Goal: Task Accomplishment & Management: Use online tool/utility

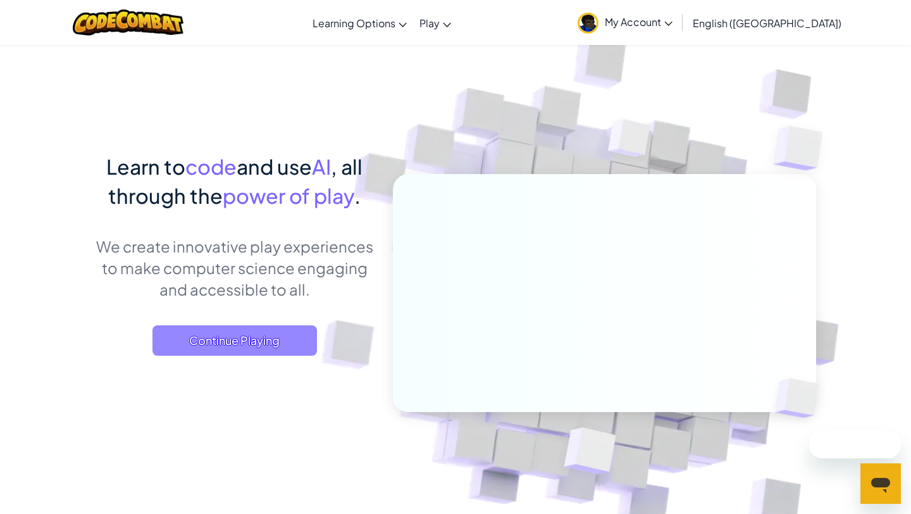
click at [190, 344] on span "Continue Playing" at bounding box center [234, 340] width 164 height 30
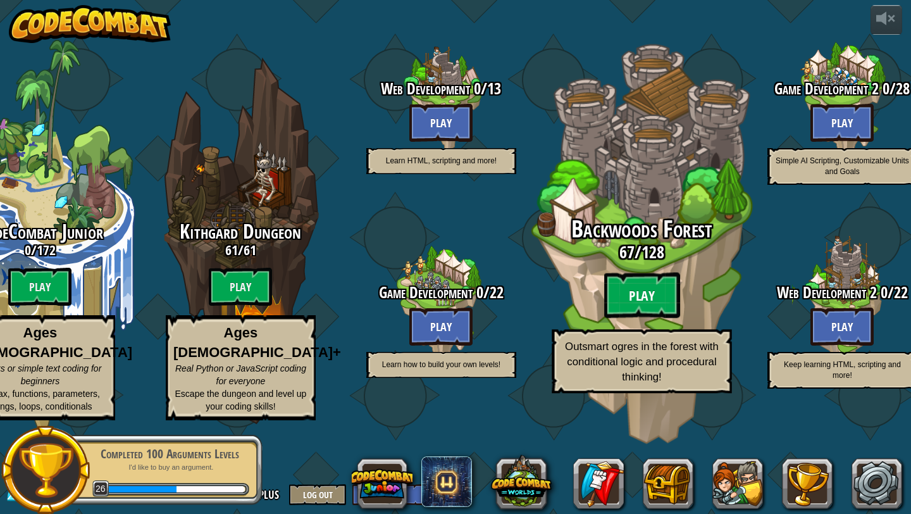
click at [640, 318] on btn "Play" at bounding box center [642, 296] width 76 height 46
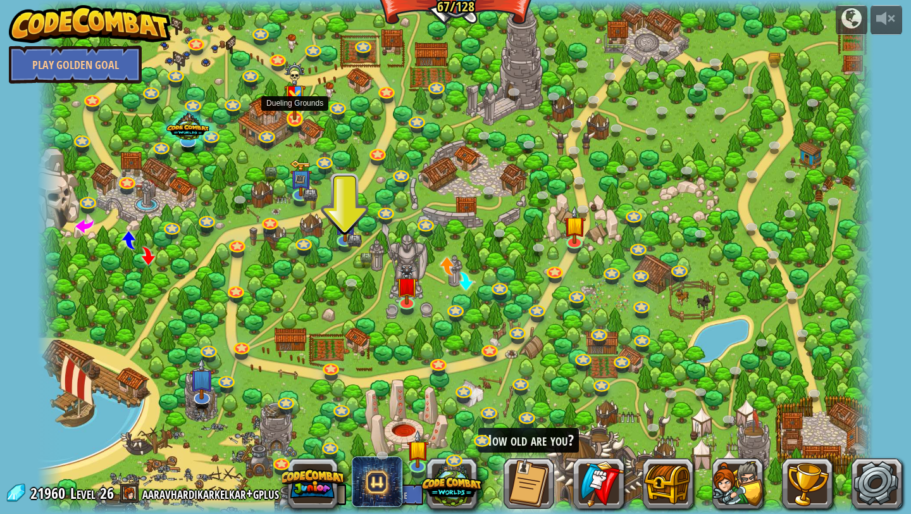
click at [294, 118] on img at bounding box center [295, 91] width 22 height 58
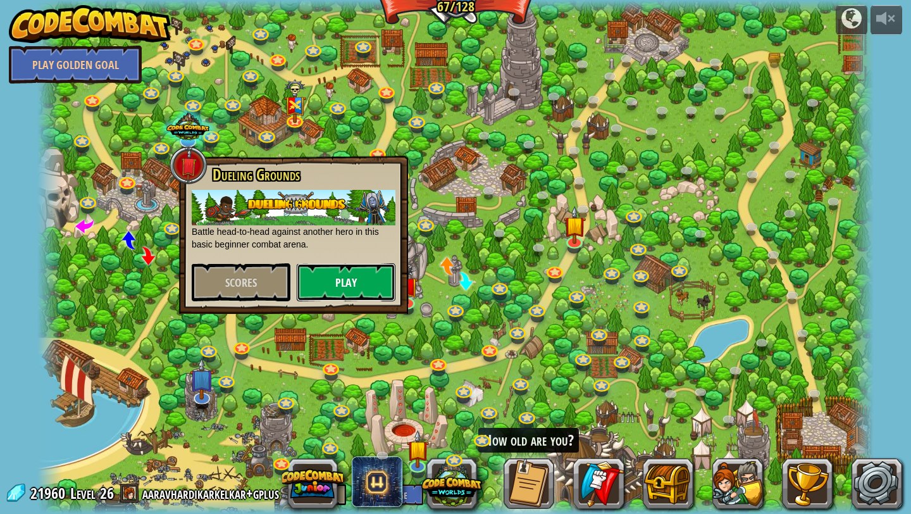
click at [330, 299] on button "Play" at bounding box center [346, 282] width 99 height 38
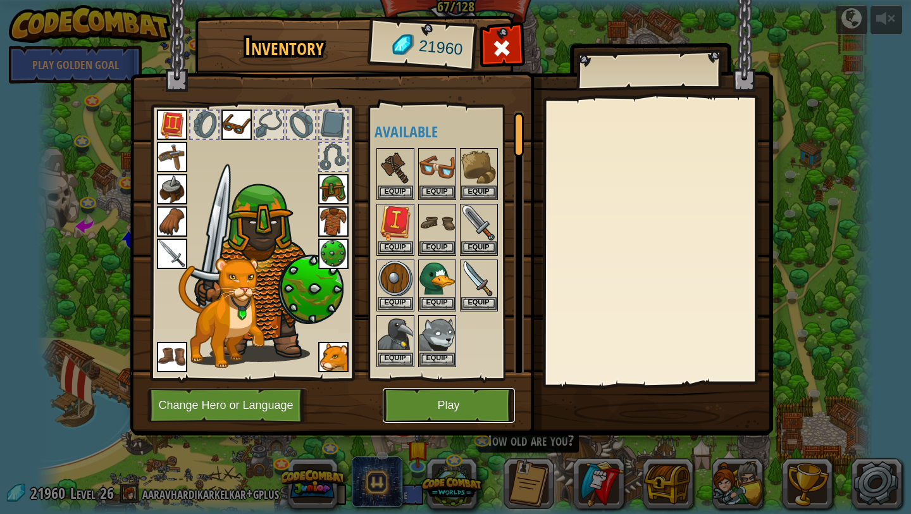
click at [459, 408] on button "Play" at bounding box center [449, 405] width 132 height 35
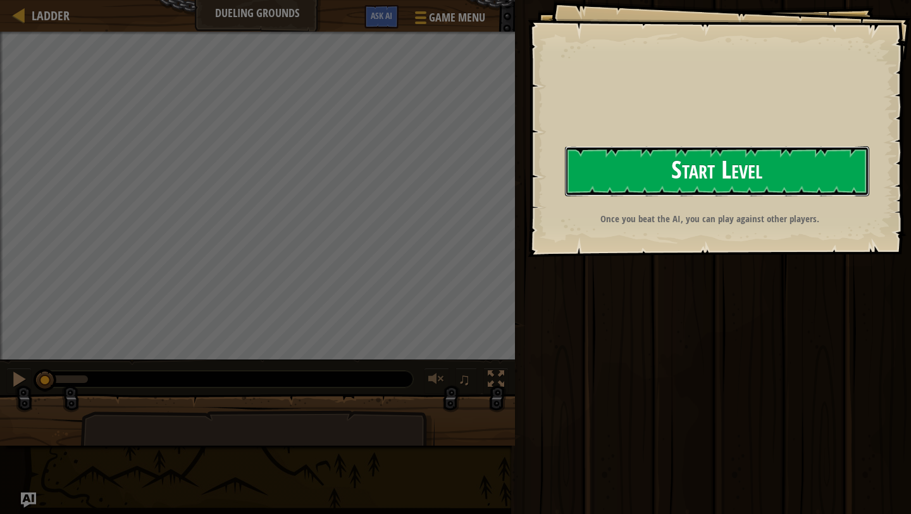
click at [675, 179] on button "Start Level" at bounding box center [717, 171] width 304 height 50
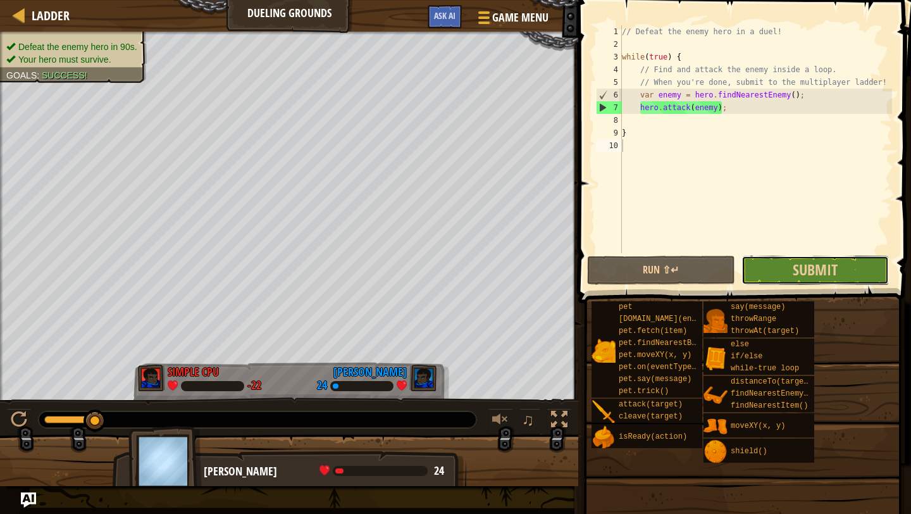
click at [792, 275] on button "Submit" at bounding box center [814, 270] width 147 height 29
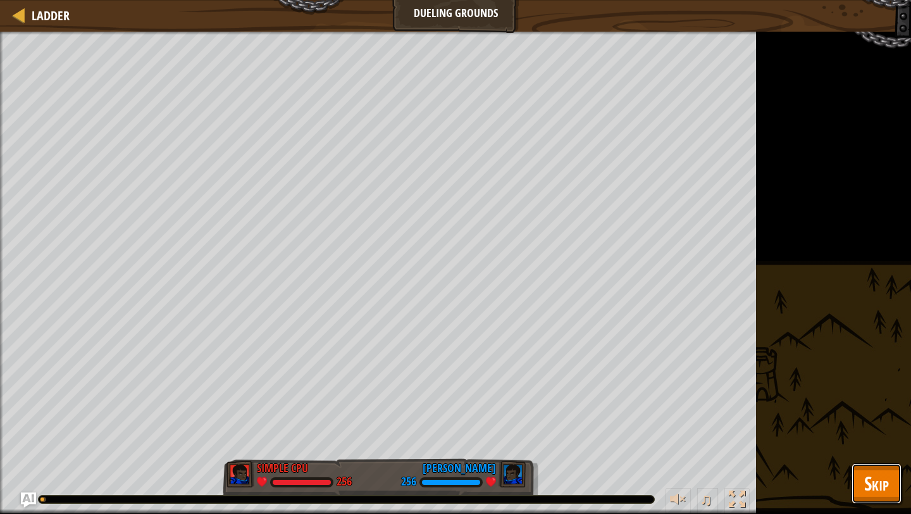
click at [884, 492] on span "Skip" at bounding box center [876, 483] width 25 height 26
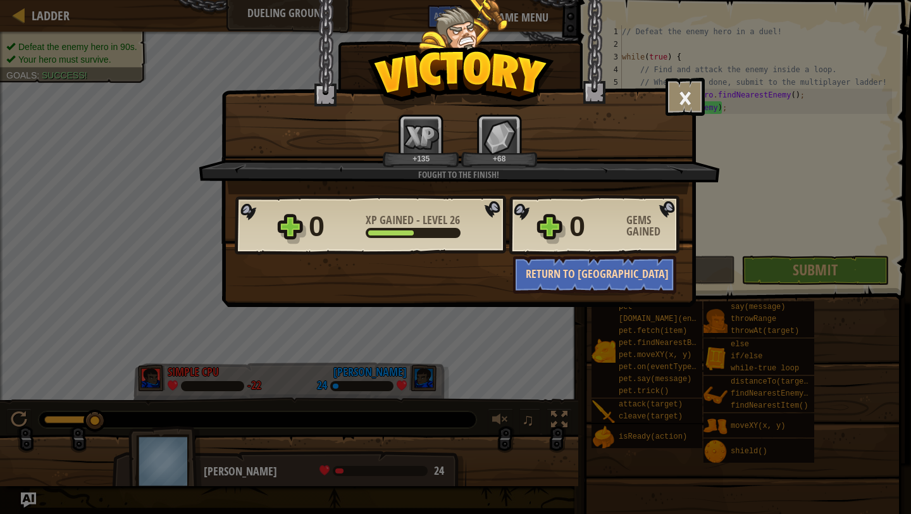
click at [652, 277] on button "Return to [GEOGRAPHIC_DATA]" at bounding box center [594, 275] width 163 height 38
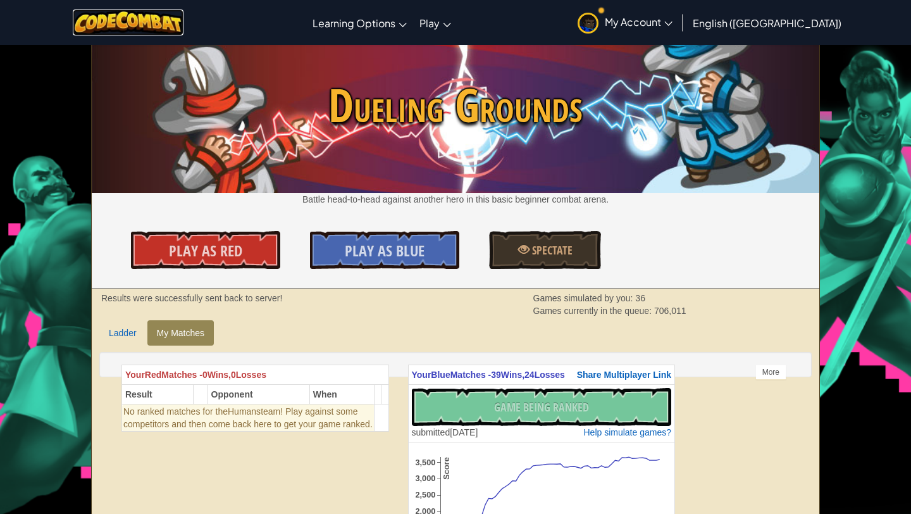
click at [183, 31] on img at bounding box center [128, 22] width 111 height 26
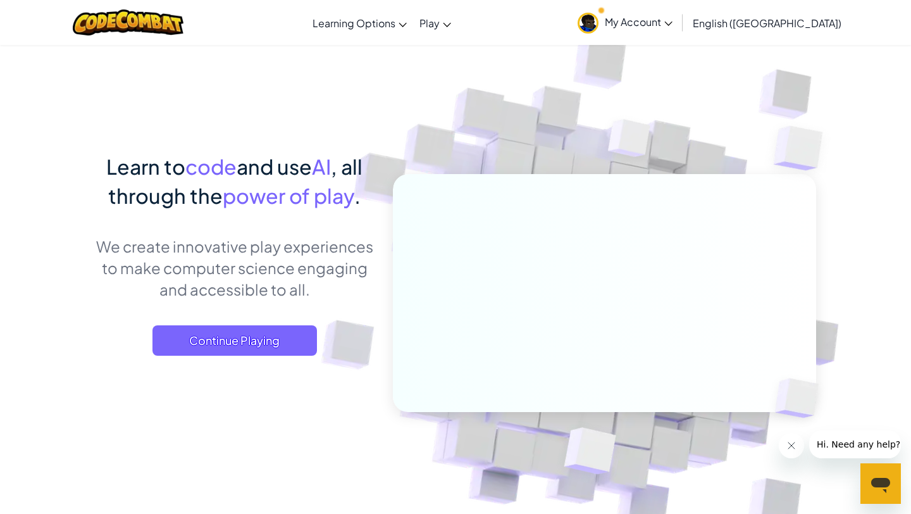
click at [218, 320] on div "Learn to code and use AI , all through the power of play . We create innovative…" at bounding box center [234, 266] width 279 height 229
click at [218, 340] on span "Continue Playing" at bounding box center [234, 340] width 164 height 30
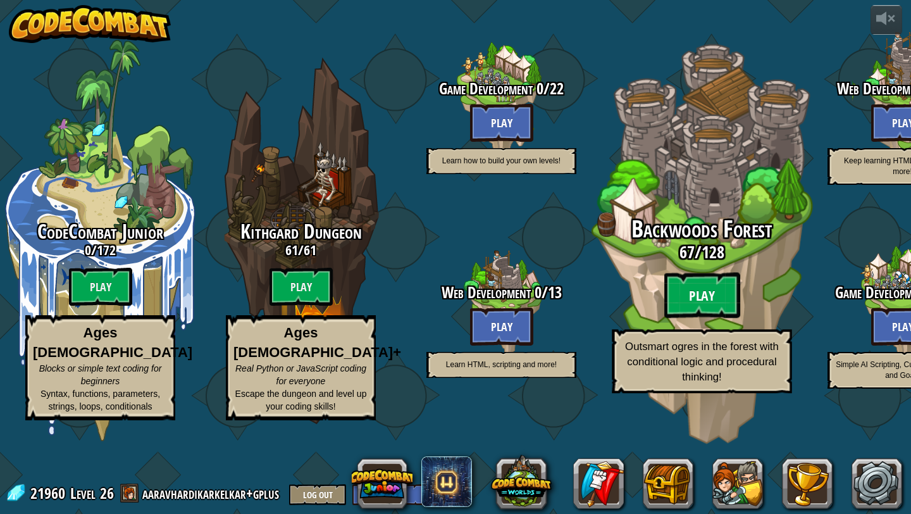
click at [719, 318] on btn "Play" at bounding box center [702, 296] width 76 height 46
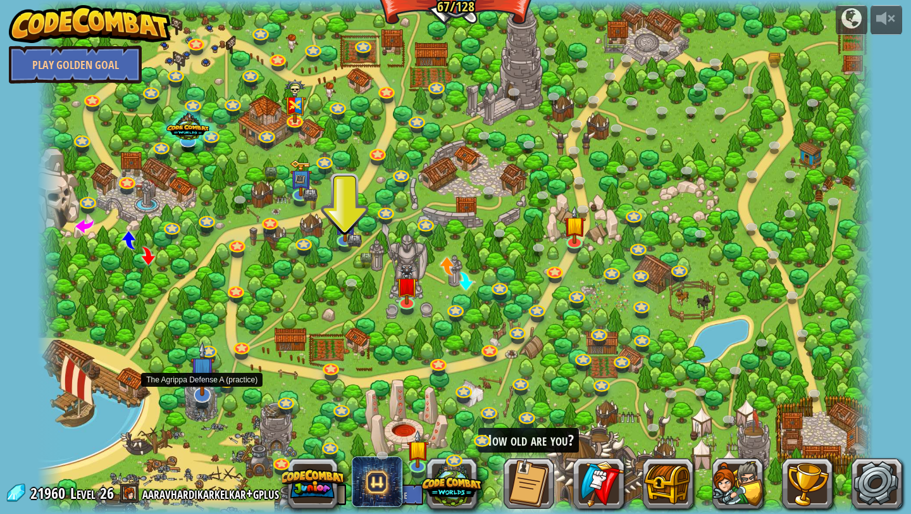
click at [209, 389] on img at bounding box center [202, 368] width 24 height 55
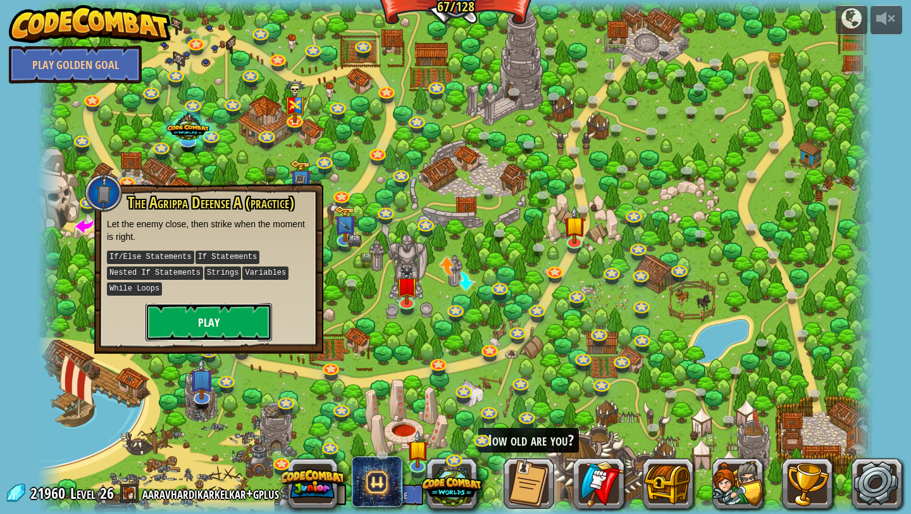
click at [239, 321] on button "Play" at bounding box center [209, 322] width 127 height 38
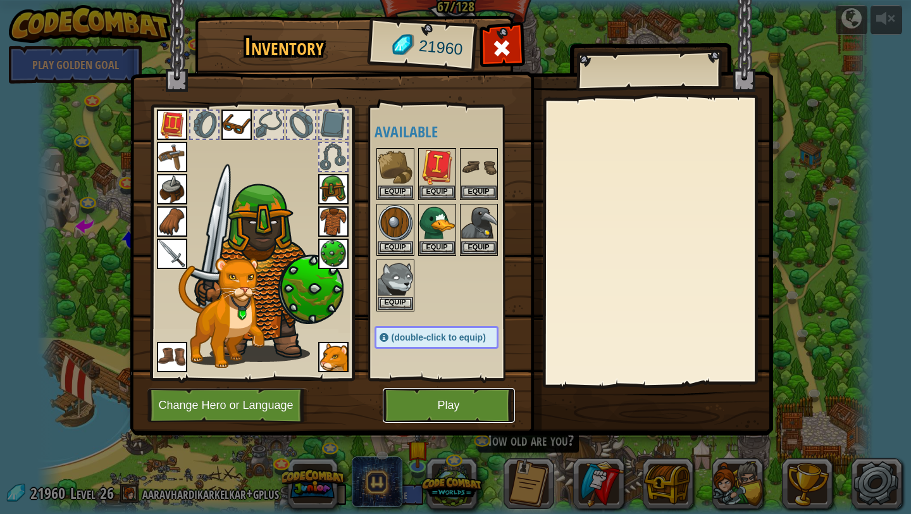
click at [478, 409] on button "Play" at bounding box center [449, 405] width 132 height 35
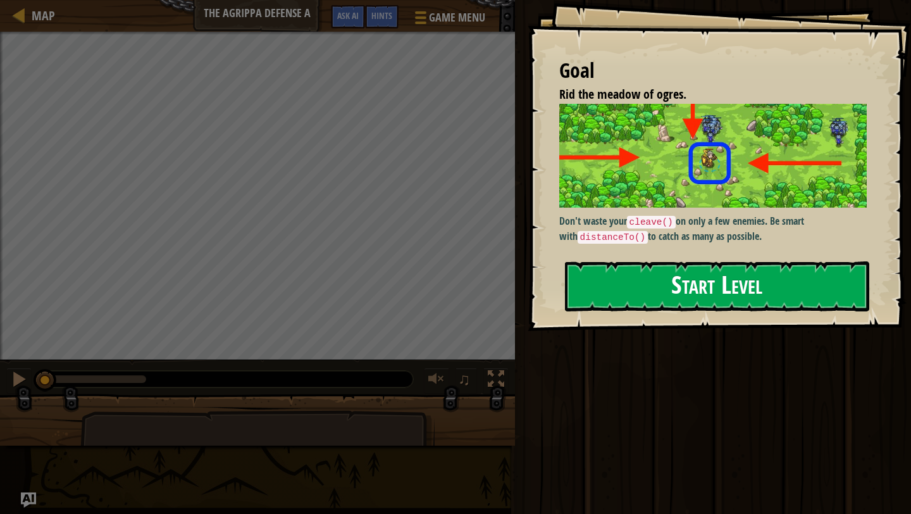
click at [636, 282] on button "Start Level" at bounding box center [717, 286] width 304 height 50
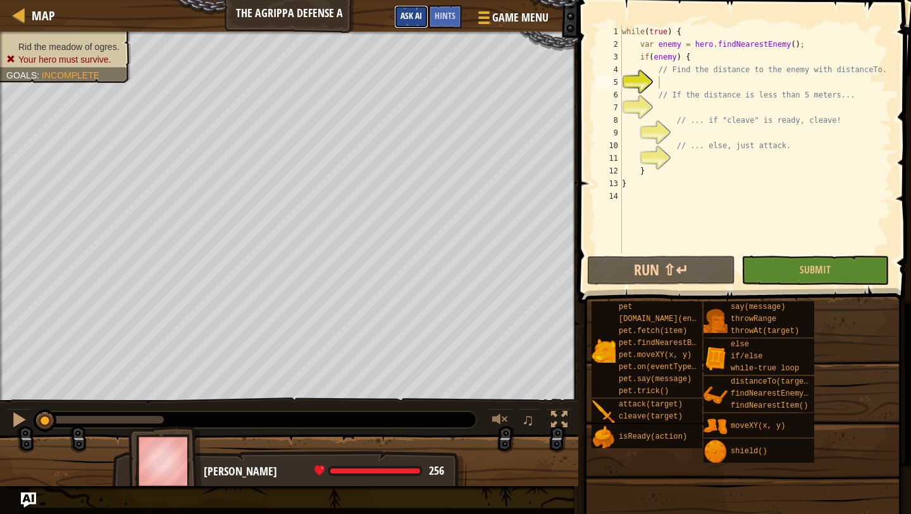
click at [411, 24] on button "Ask AI" at bounding box center [411, 16] width 34 height 23
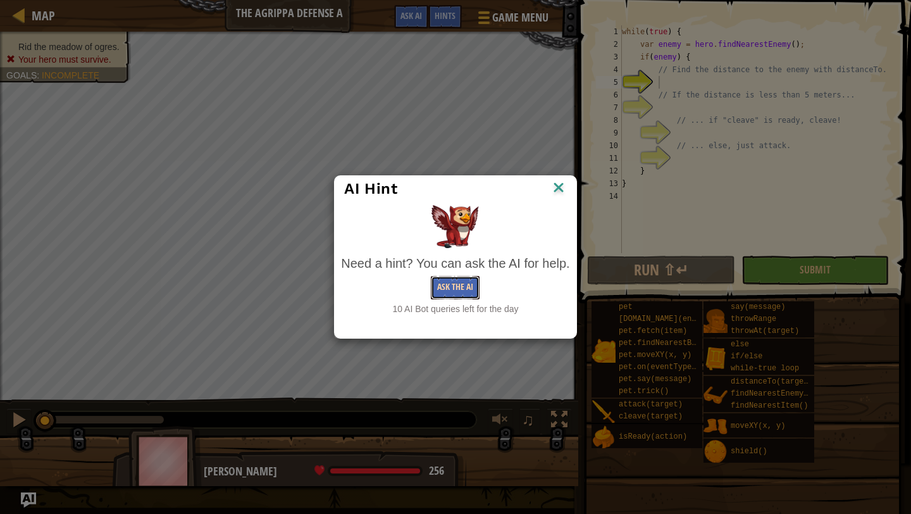
click at [466, 297] on button "Ask the AI" at bounding box center [455, 287] width 49 height 23
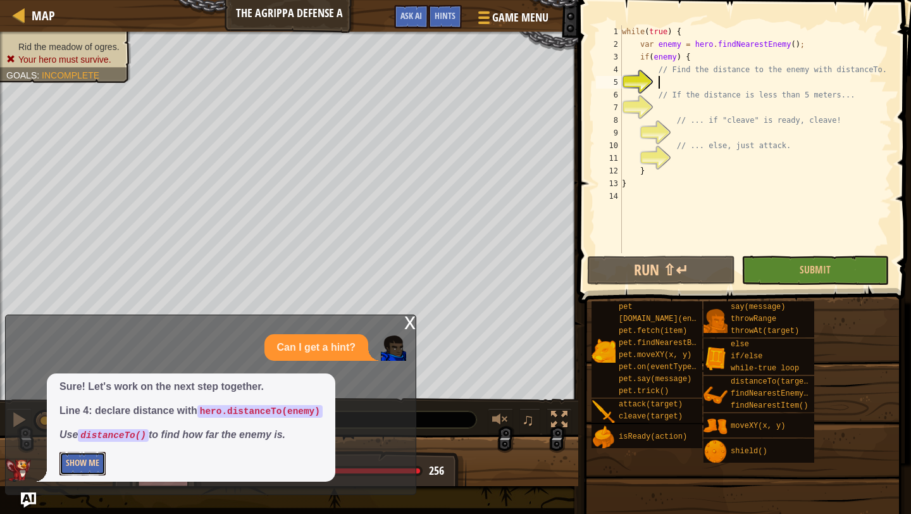
click at [73, 459] on button "Show Me" at bounding box center [82, 463] width 46 height 23
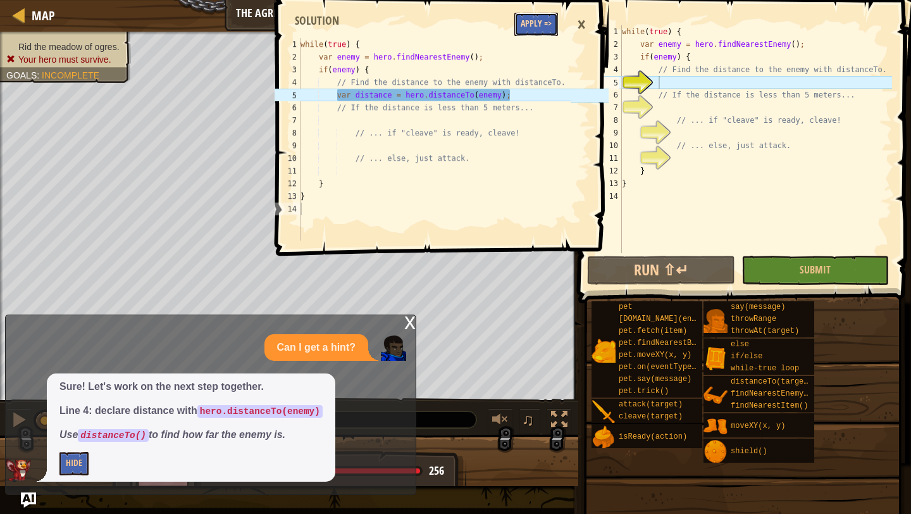
click at [538, 28] on button "Apply =>" at bounding box center [536, 24] width 44 height 23
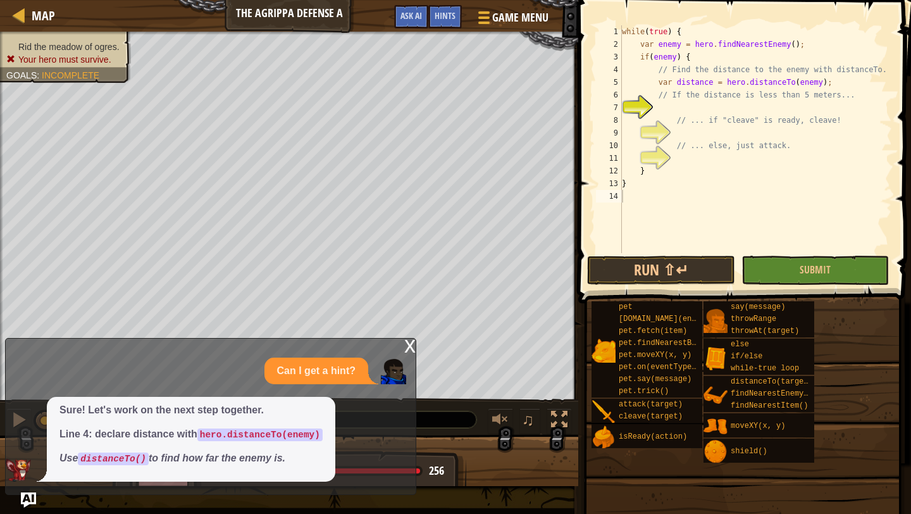
click at [698, 110] on div "while ( true ) { var enemy = hero . findNearestEnemy ( ) ; if ( enemy ) { // Fi…" at bounding box center [755, 151] width 273 height 253
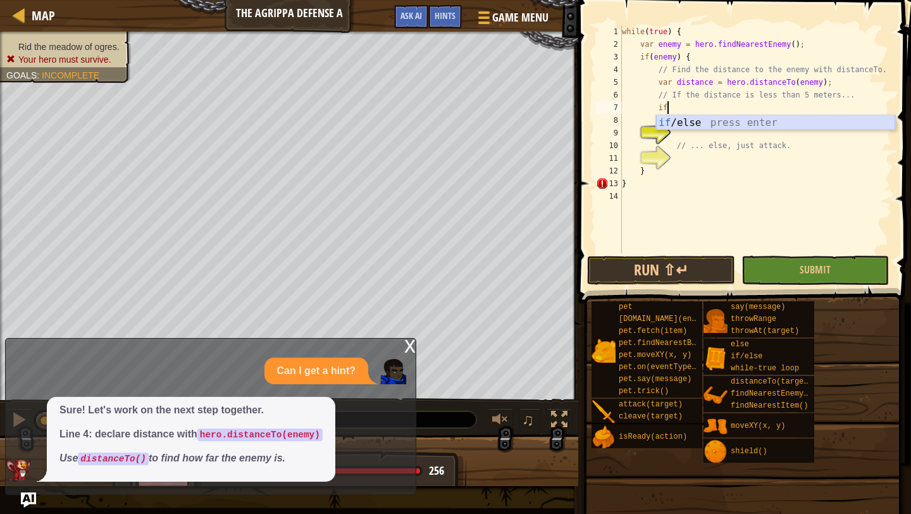
click at [729, 127] on div "if /else press enter" at bounding box center [775, 138] width 239 height 46
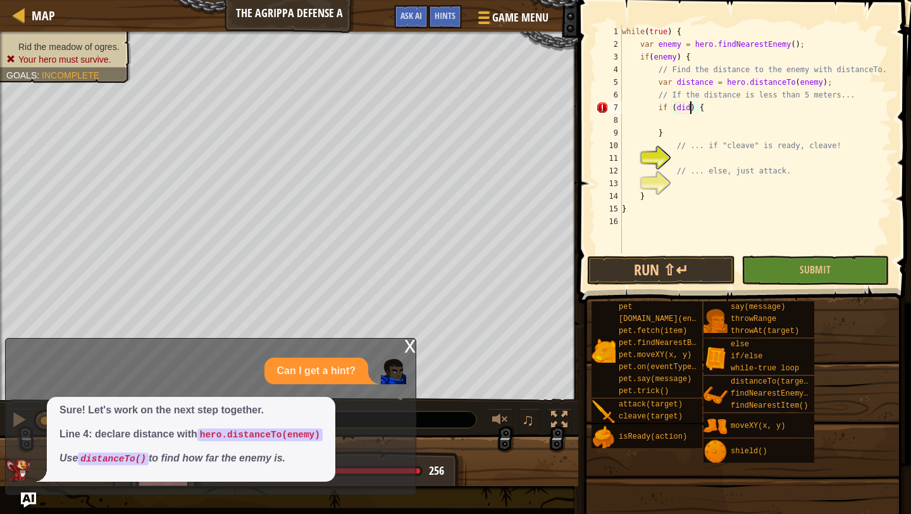
scroll to position [6, 6]
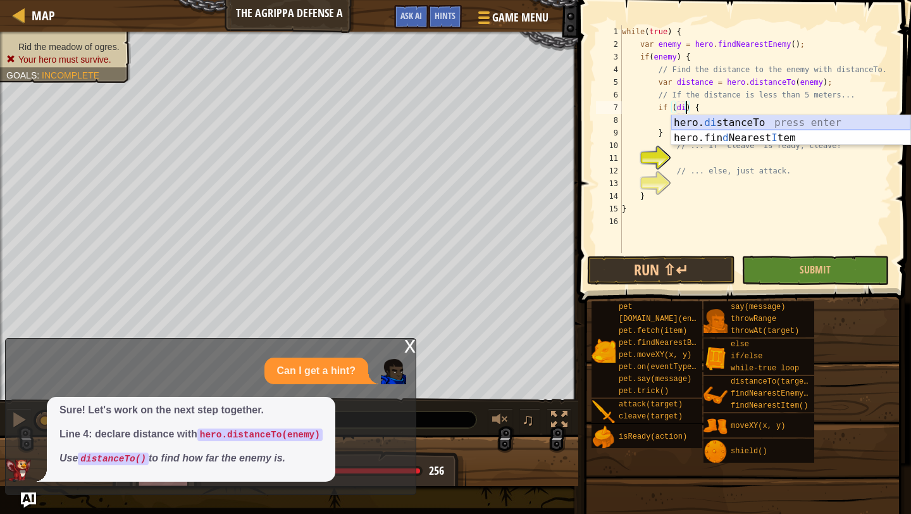
click at [750, 119] on div "hero. di stanceTo press enter hero.fin d Nearest I tem press enter" at bounding box center [790, 145] width 239 height 61
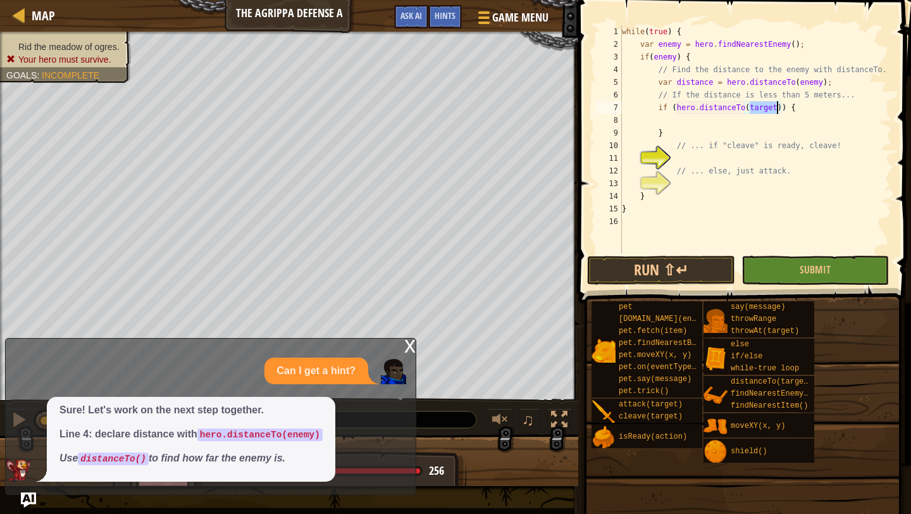
click at [782, 109] on div "while ( true ) { var enemy = hero . findNearestEnemy ( ) ; if ( enemy ) { // Fi…" at bounding box center [755, 151] width 273 height 253
type textarea "if (hero.distanceTo(target < 5)) {"
click at [704, 119] on div "while ( true ) { var enemy = hero . findNearestEnemy ( ) ; if ( enemy ) { // Fi…" at bounding box center [755, 151] width 273 height 253
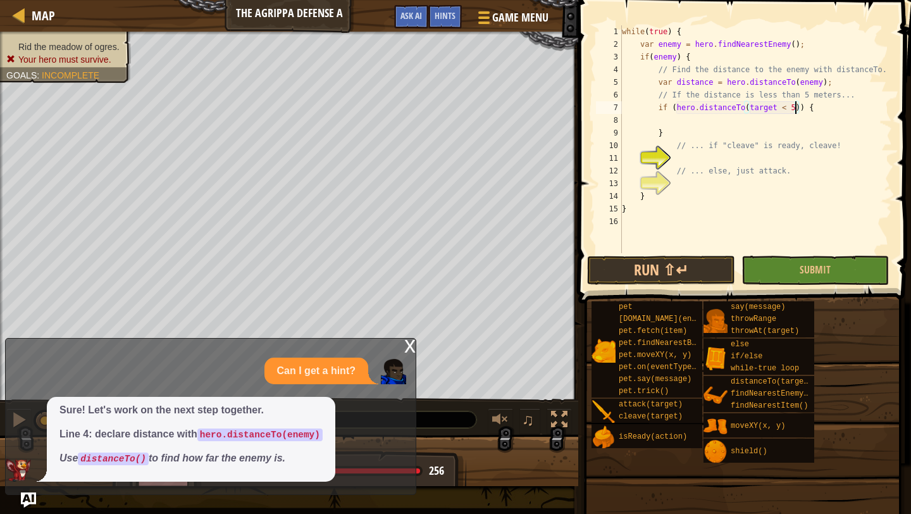
scroll to position [6, 4]
click at [712, 166] on div "while ( true ) { var enemy = hero . findNearestEnemy ( ) ; if ( enemy ) { // Fi…" at bounding box center [755, 151] width 273 height 253
type textarea "// ... else, just attack."
click at [418, 18] on span "Ask AI" at bounding box center [411, 15] width 22 height 12
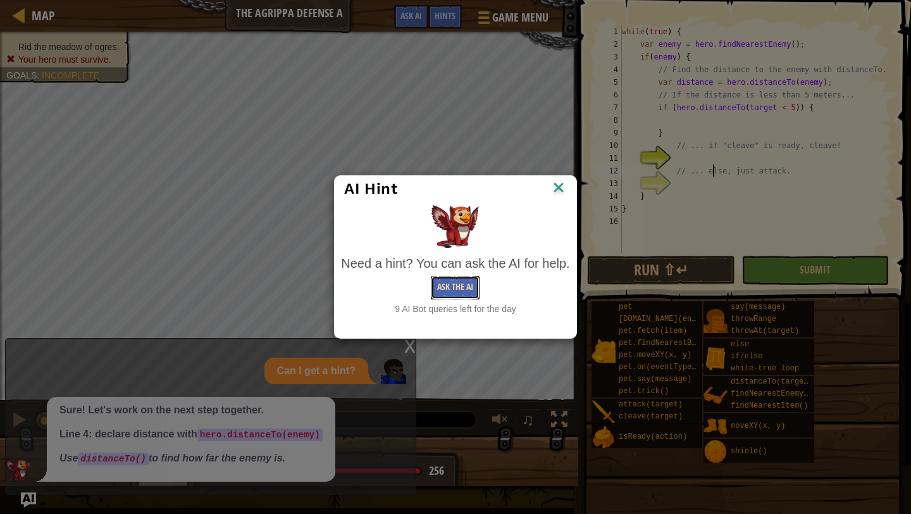
click at [473, 283] on button "Ask the AI" at bounding box center [455, 287] width 49 height 23
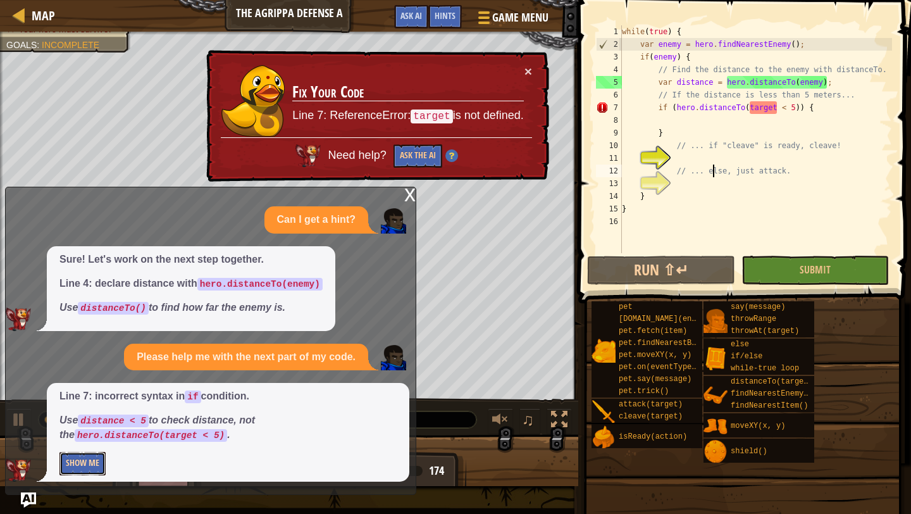
click at [85, 467] on button "Show Me" at bounding box center [82, 463] width 46 height 23
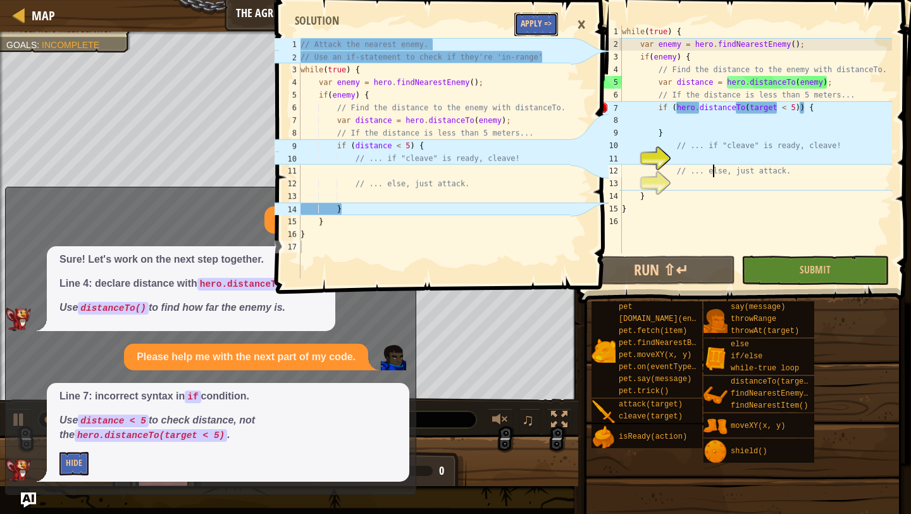
click at [538, 22] on button "Apply =>" at bounding box center [536, 24] width 44 height 23
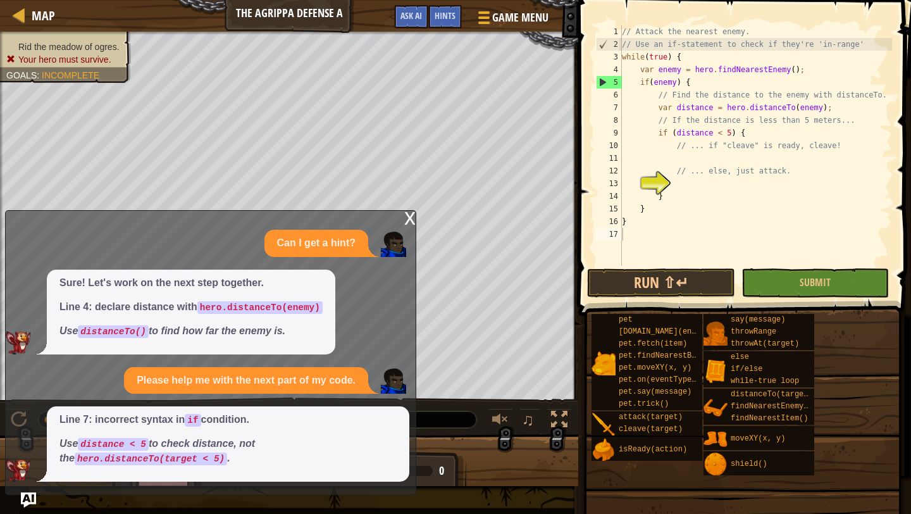
click at [692, 158] on div "// Attack the nearest enemy. // Use an if-statement to check if they're 'in-ran…" at bounding box center [755, 158] width 273 height 266
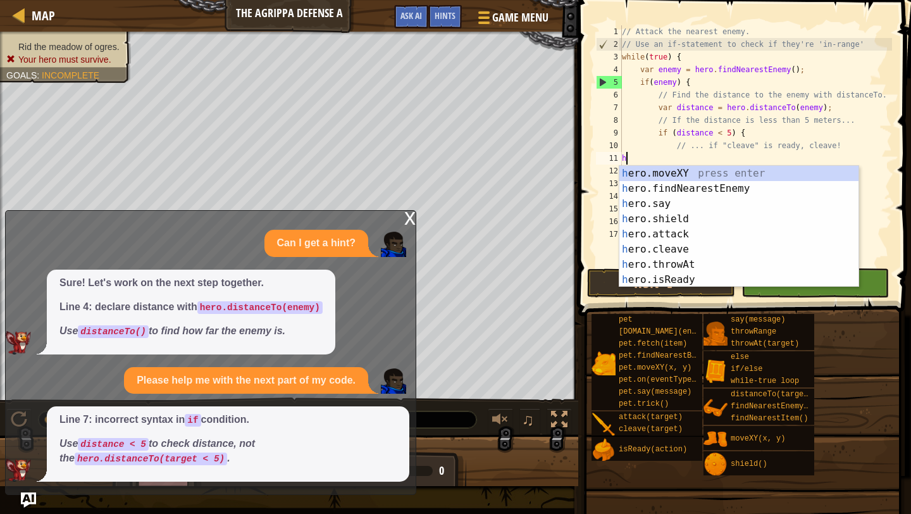
scroll to position [6, 1]
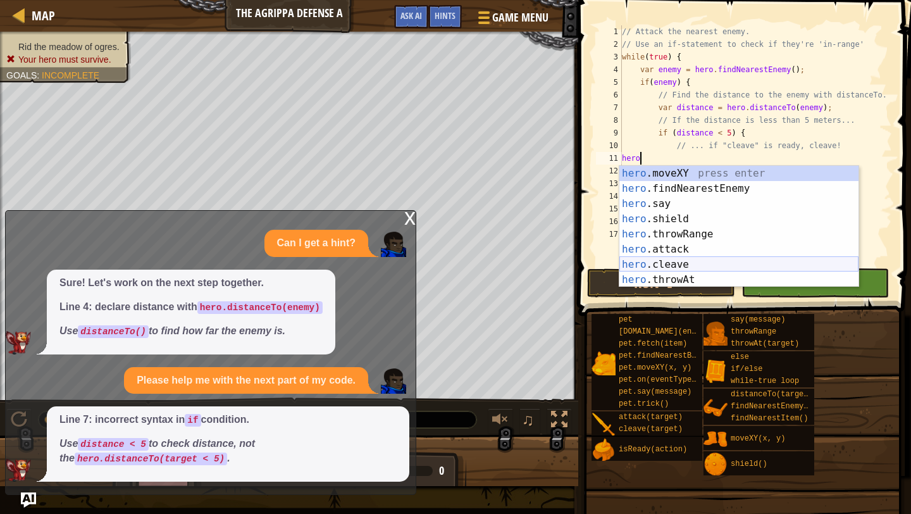
click at [698, 262] on div "hero .moveXY press enter hero .findNearestEnemy press enter hero .say press ent…" at bounding box center [738, 242] width 239 height 152
type textarea "hero.cleave(enemy);"
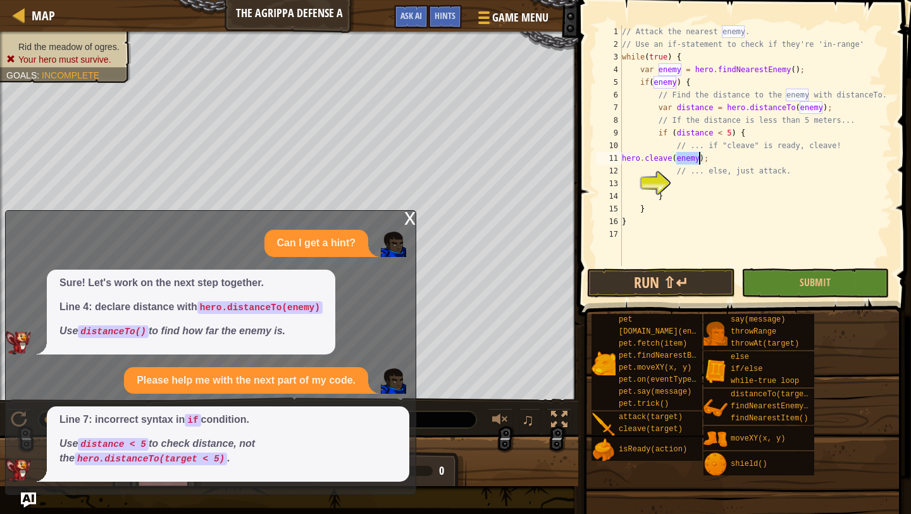
click at [676, 186] on div "// Attack the nearest enemy. // Use an if-statement to check if they're 'in-ran…" at bounding box center [755, 158] width 273 height 266
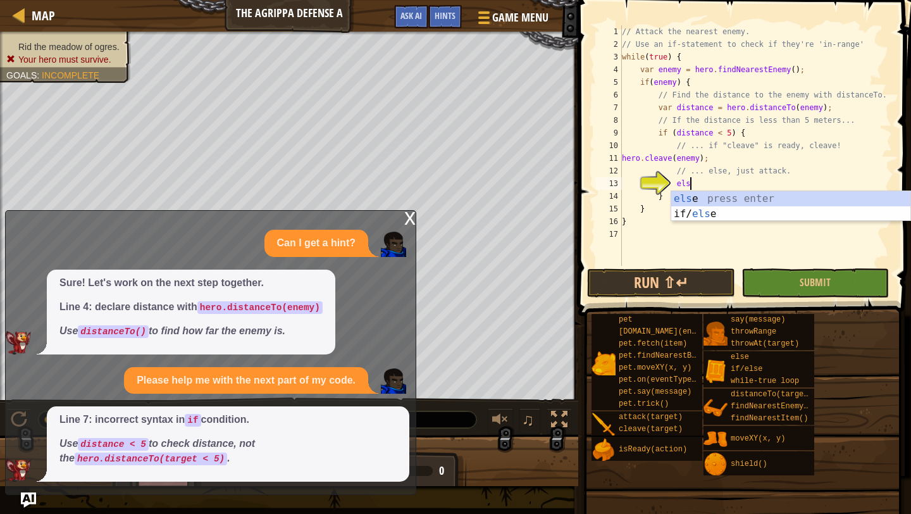
type textarea "else"
click at [713, 197] on div "else press enter if/ else press enter" at bounding box center [790, 221] width 239 height 61
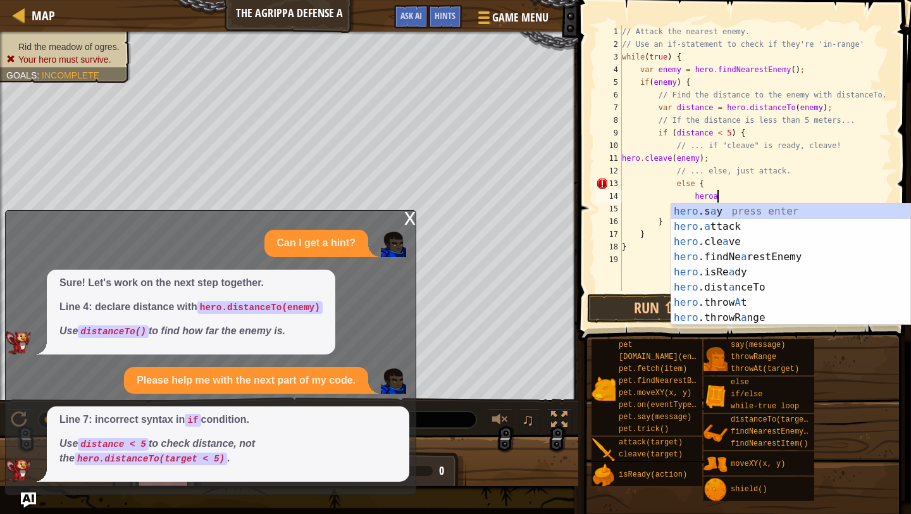
scroll to position [6, 7]
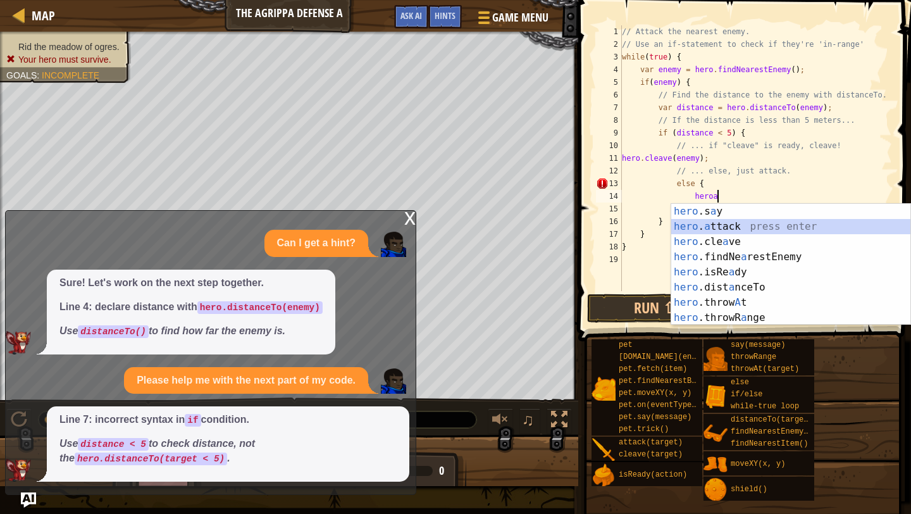
click at [749, 227] on div "hero .s a y press enter hero . a ttack press enter hero .cle a ve press enter h…" at bounding box center [790, 280] width 239 height 152
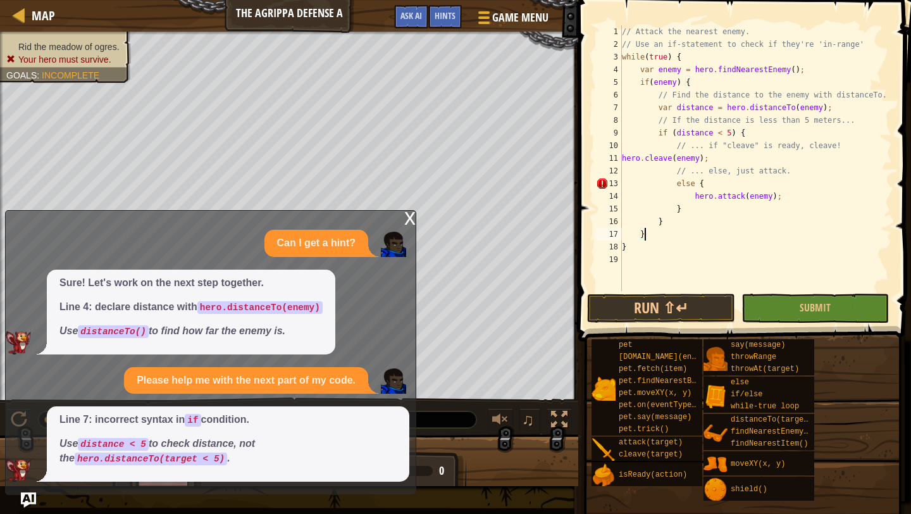
click at [775, 235] on div "// Attack the nearest enemy. // Use an if-statement to check if they're 'in-ran…" at bounding box center [755, 170] width 273 height 291
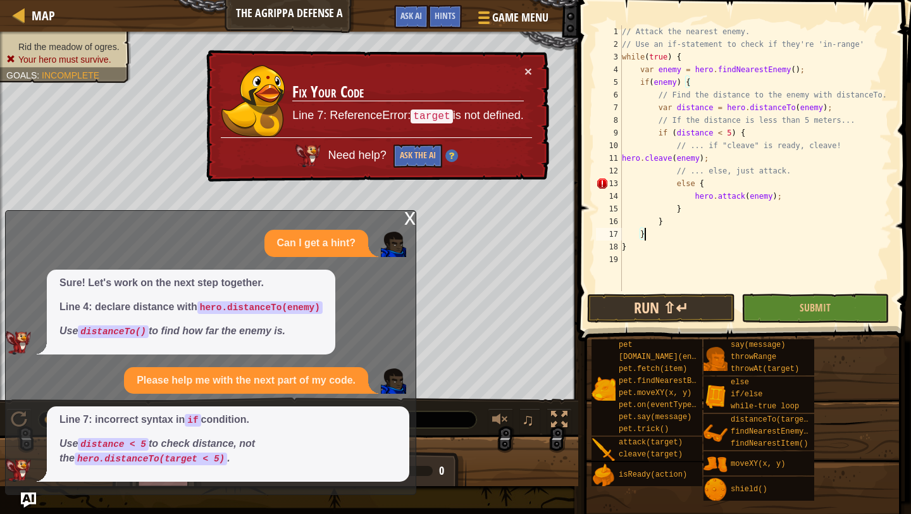
type textarea "}"
click at [659, 311] on button "Run ⇧↵" at bounding box center [660, 308] width 147 height 29
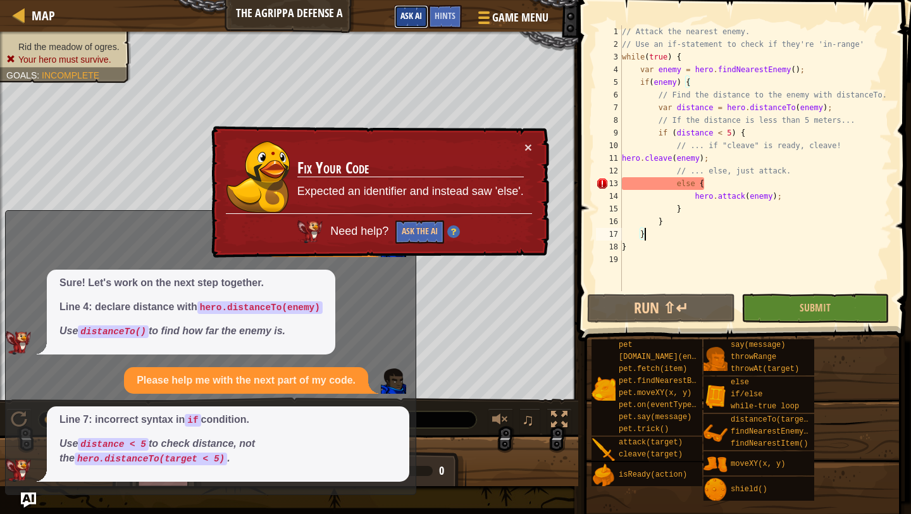
click at [406, 13] on span "Ask AI" at bounding box center [411, 15] width 22 height 12
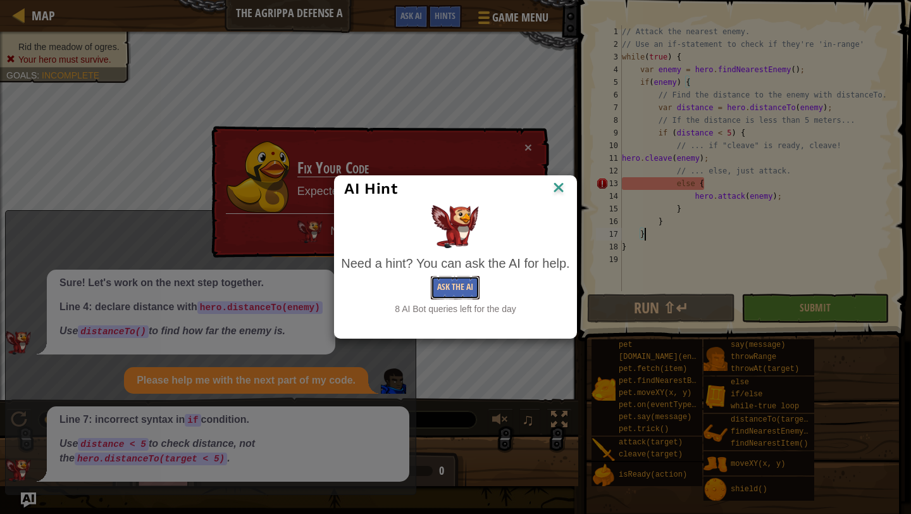
click at [455, 289] on button "Ask the AI" at bounding box center [455, 287] width 49 height 23
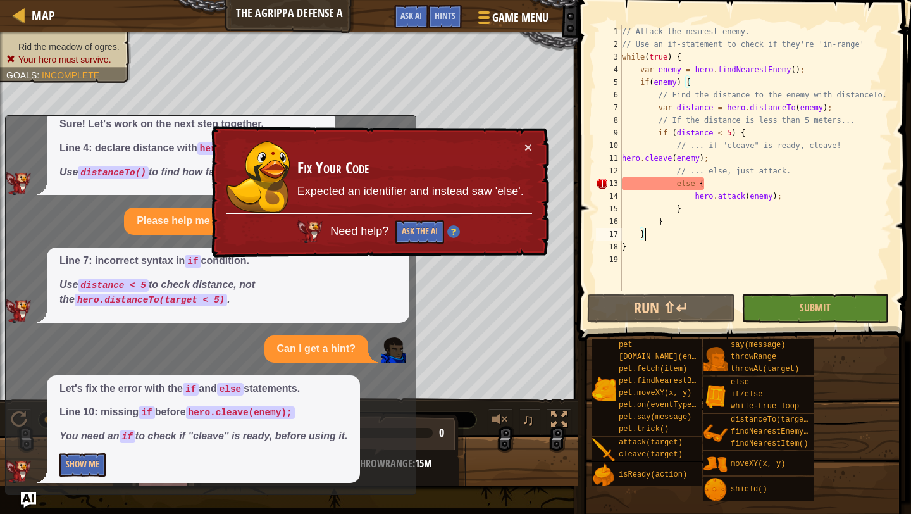
scroll to position [65, 0]
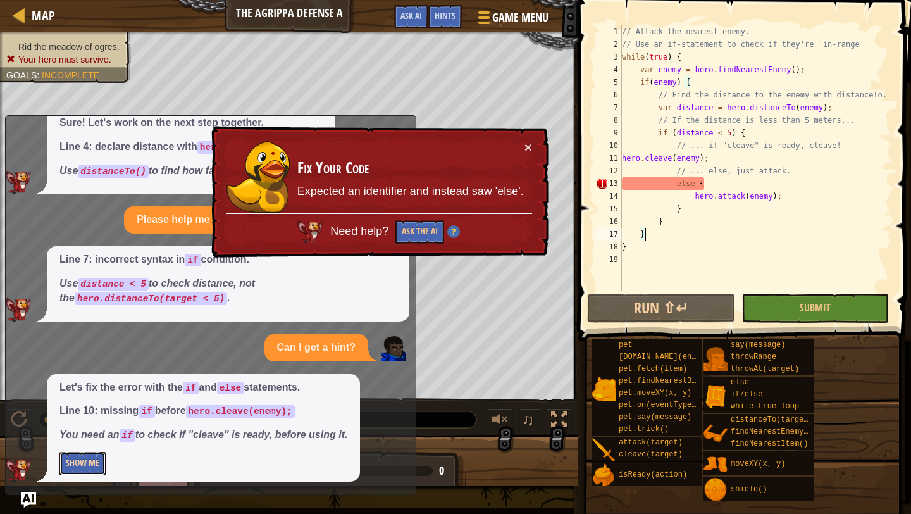
click at [71, 466] on button "Show Me" at bounding box center [82, 463] width 46 height 23
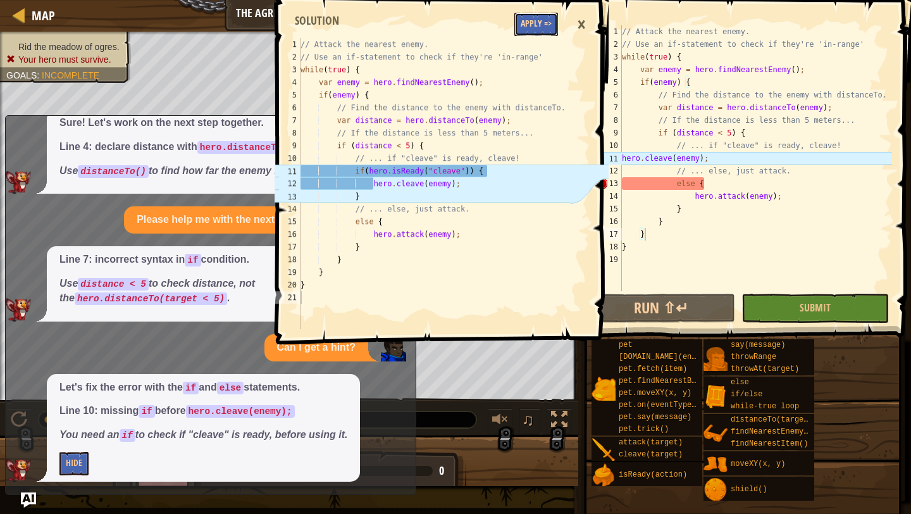
click at [530, 23] on button "Apply =>" at bounding box center [536, 24] width 44 height 23
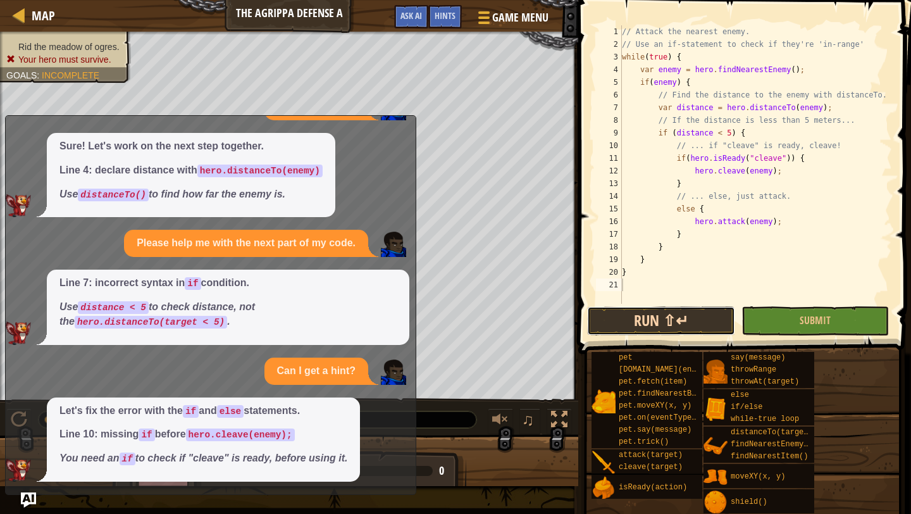
click at [700, 321] on button "Run ⇧↵" at bounding box center [660, 320] width 147 height 29
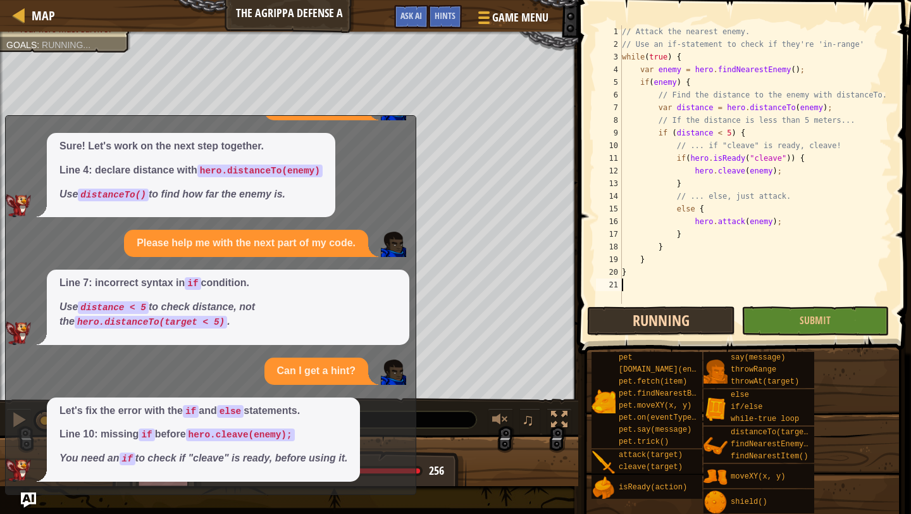
scroll to position [6, 0]
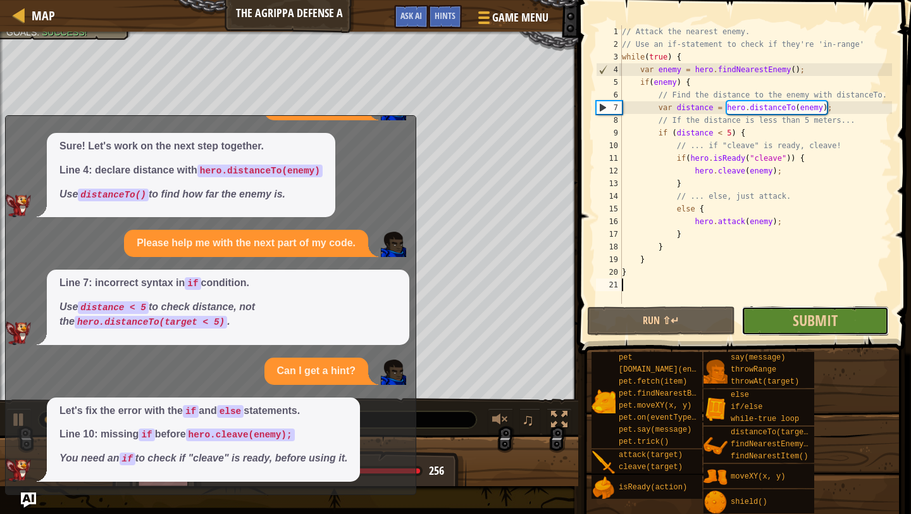
click at [786, 316] on button "Submit" at bounding box center [814, 320] width 147 height 29
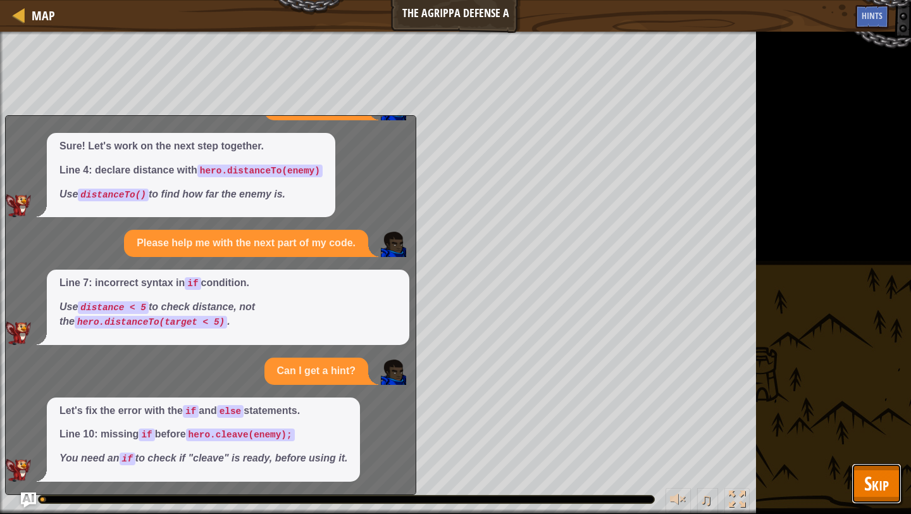
click at [872, 478] on span "Skip" at bounding box center [876, 483] width 25 height 26
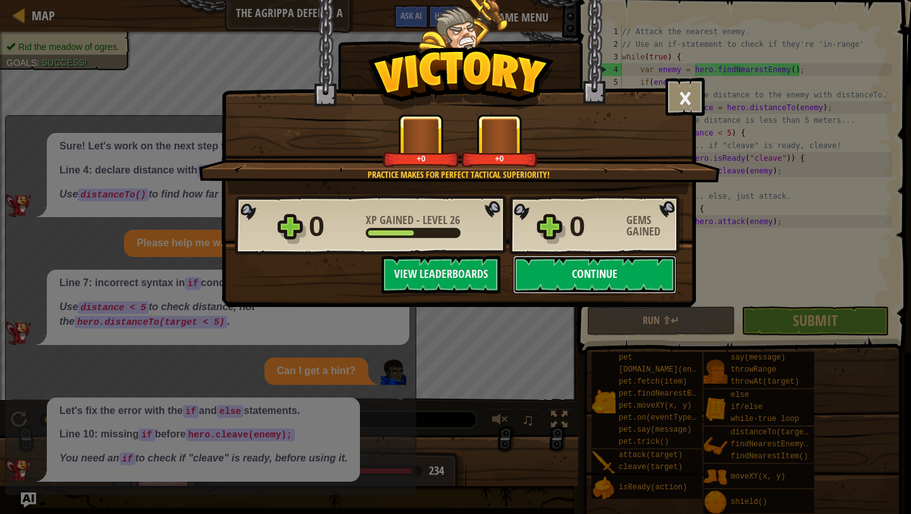
click at [611, 268] on button "Continue" at bounding box center [594, 275] width 163 height 38
